Goal: Task Accomplishment & Management: Complete application form

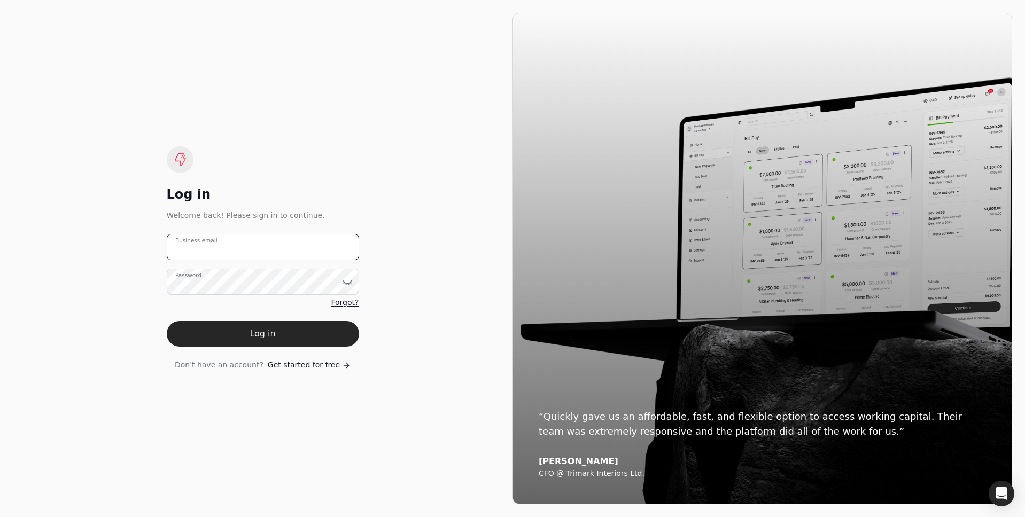
type email "test@test.com"
click at [290, 367] on span "Get started for free" at bounding box center [304, 365] width 72 height 11
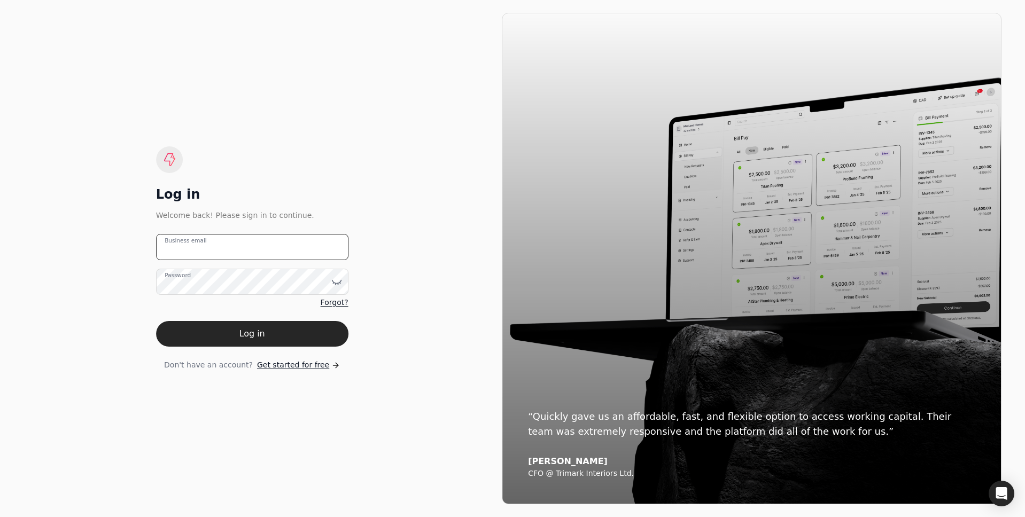
type email "test@test.com"
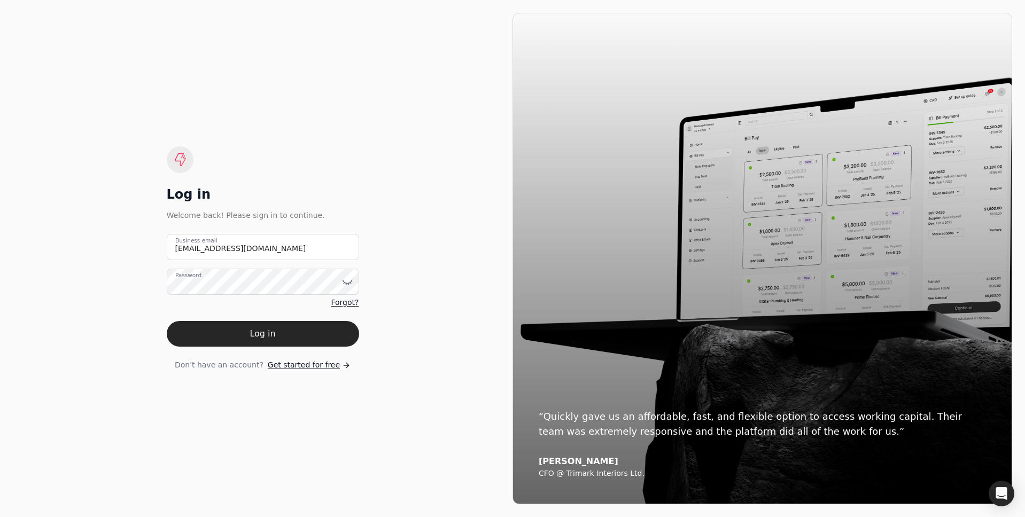
click at [269, 368] on span "Get started for free" at bounding box center [304, 365] width 72 height 11
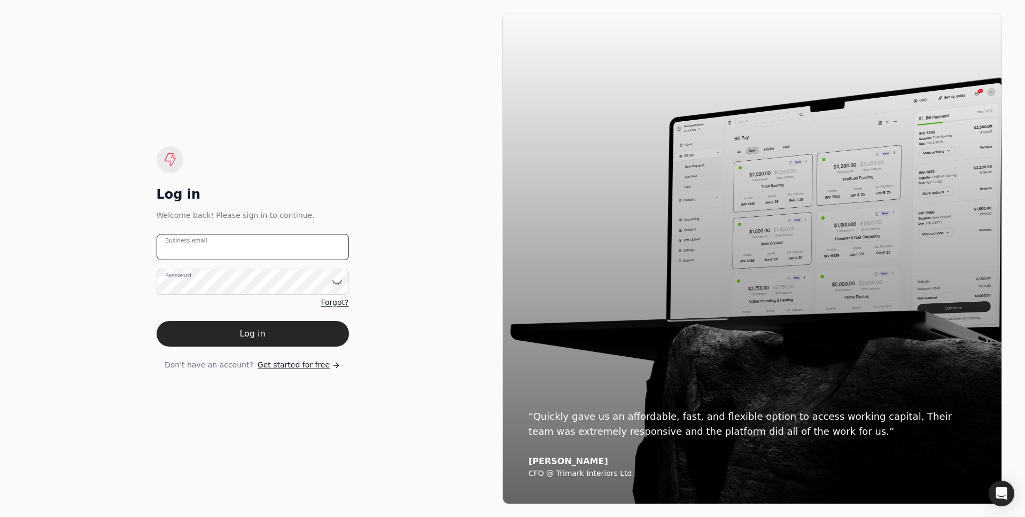
type email "test@test.com"
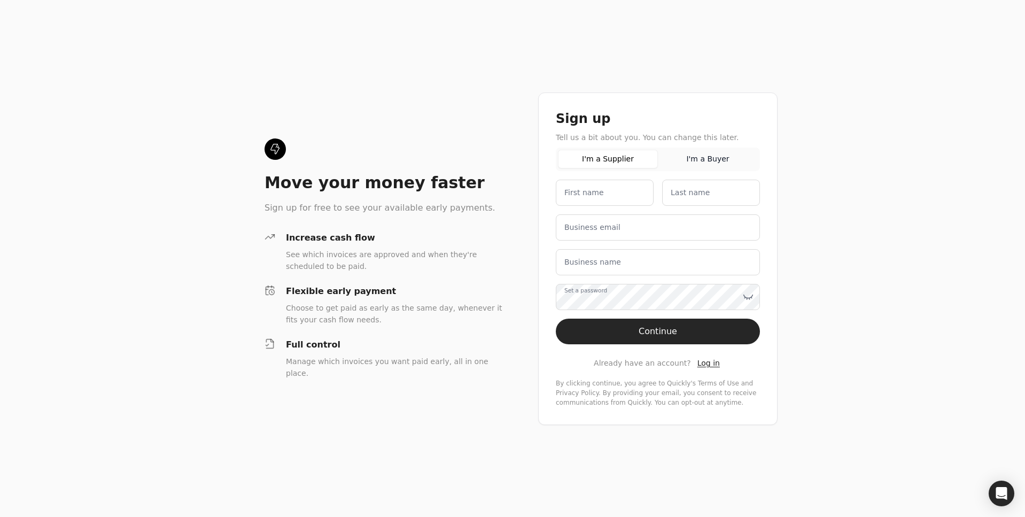
drag, startPoint x: 70, startPoint y: 84, endPoint x: 57, endPoint y: 104, distance: 24.0
click at [57, 104] on div "Move your money faster Sign up for free to see your available early payments. I…" at bounding box center [512, 258] width 1025 height 517
drag, startPoint x: 497, startPoint y: 391, endPoint x: 313, endPoint y: 329, distance: 194.5
click at [315, 330] on div "Move your money faster Sign up for free to see your available early payments. I…" at bounding box center [512, 258] width 1025 height 517
click at [313, 325] on div "Choose to get paid as early as the same day, whenever it fits your cash flow ne…" at bounding box center [395, 314] width 218 height 24
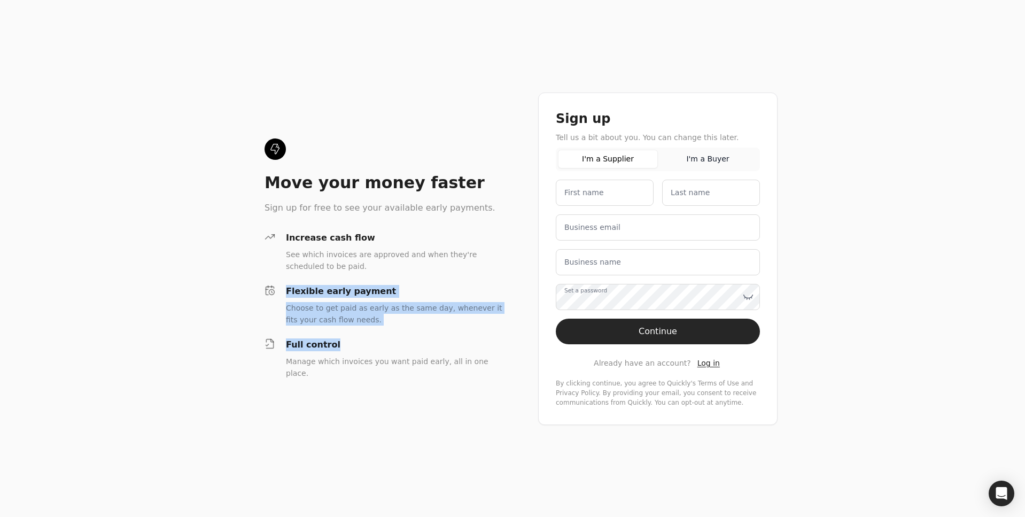
drag, startPoint x: 282, startPoint y: 305, endPoint x: 343, endPoint y: 350, distance: 75.7
click at [343, 350] on div "Increase cash flow See which invoices are approved and when they're scheduled t…" at bounding box center [384, 304] width 239 height 147
click at [343, 350] on div "Full control" at bounding box center [395, 344] width 218 height 13
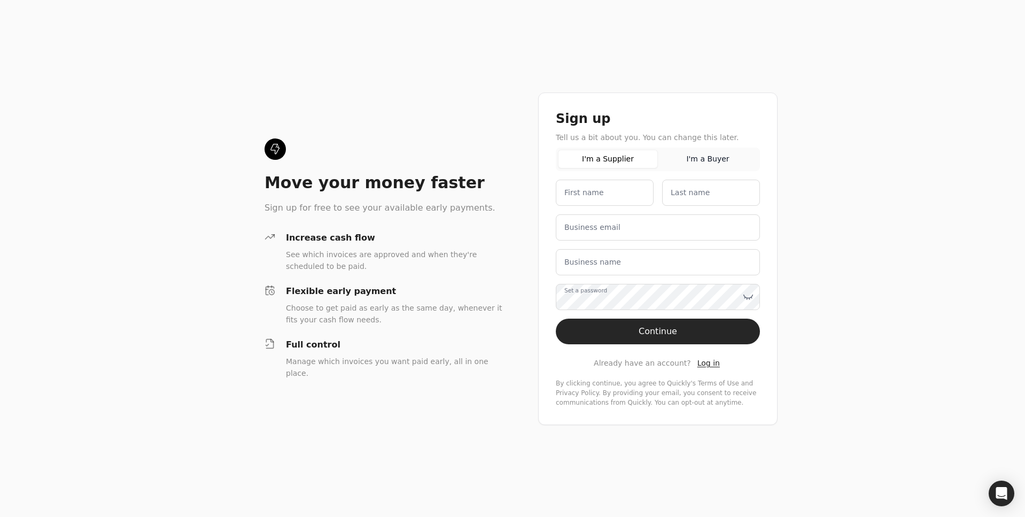
drag, startPoint x: 335, startPoint y: 319, endPoint x: 230, endPoint y: 211, distance: 150.8
click at [329, 312] on div "Choose to get paid as early as the same day, whenever it fits your cash flow ne…" at bounding box center [395, 314] width 218 height 24
drag, startPoint x: 258, startPoint y: 204, endPoint x: 270, endPoint y: 202, distance: 12.4
click at [270, 202] on div "Move your money faster Sign up for free to see your available early payments. I…" at bounding box center [512, 258] width 1025 height 517
click at [252, 190] on div "Move your money faster Sign up for free to see your available early payments. I…" at bounding box center [512, 258] width 1025 height 517
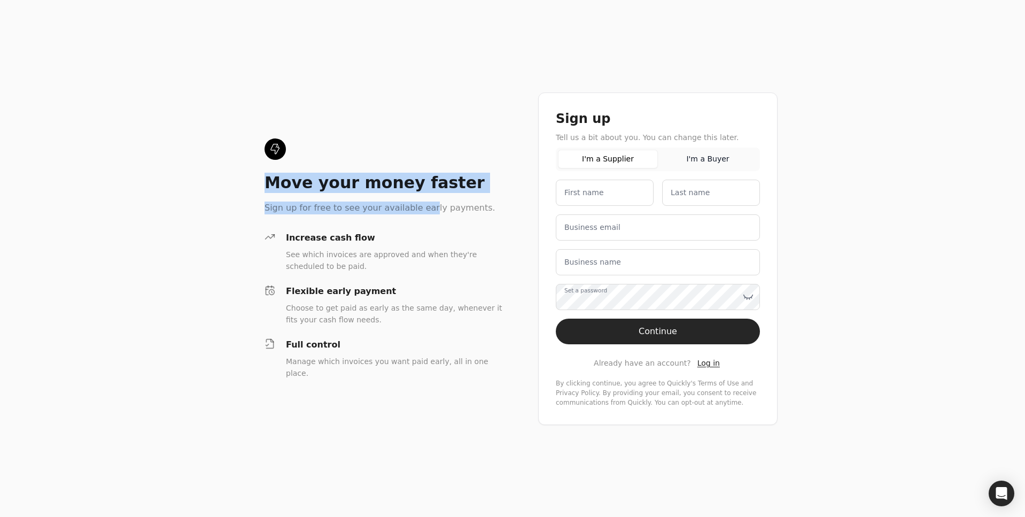
drag, startPoint x: 252, startPoint y: 155, endPoint x: 422, endPoint y: 222, distance: 182.8
click at [419, 223] on div "Move your money faster Sign up for free to see your available early payments. I…" at bounding box center [512, 258] width 1025 height 517
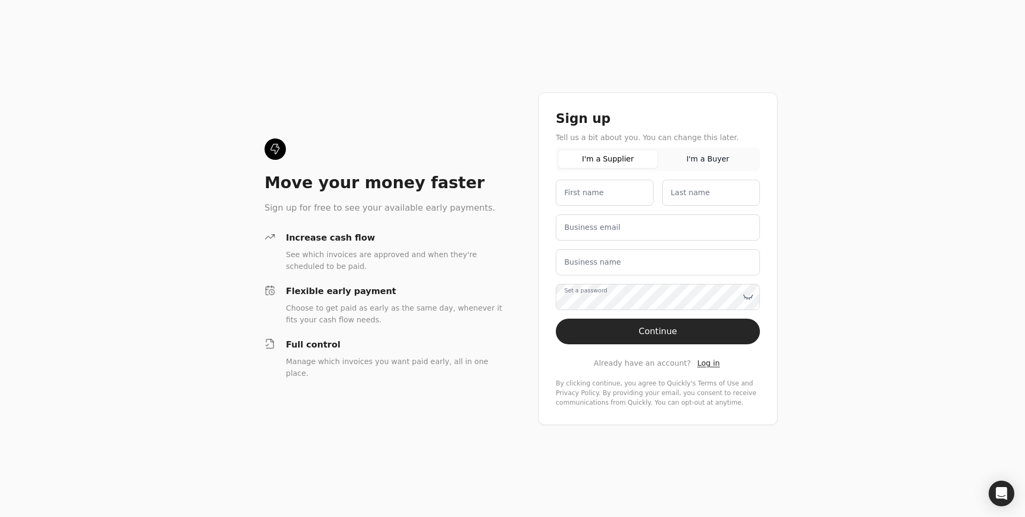
drag, startPoint x: 435, startPoint y: 220, endPoint x: 459, endPoint y: 217, distance: 24.2
click at [440, 220] on div "Move your money faster Sign up for free to see your available early payments. I…" at bounding box center [384, 258] width 239 height 240
drag, startPoint x: 478, startPoint y: 216, endPoint x: 137, endPoint y: 210, distance: 340.5
click at [145, 210] on div "Move your money faster Sign up for free to see your available early payments. I…" at bounding box center [512, 258] width 1025 height 517
